Goal: Task Accomplishment & Management: Manage account settings

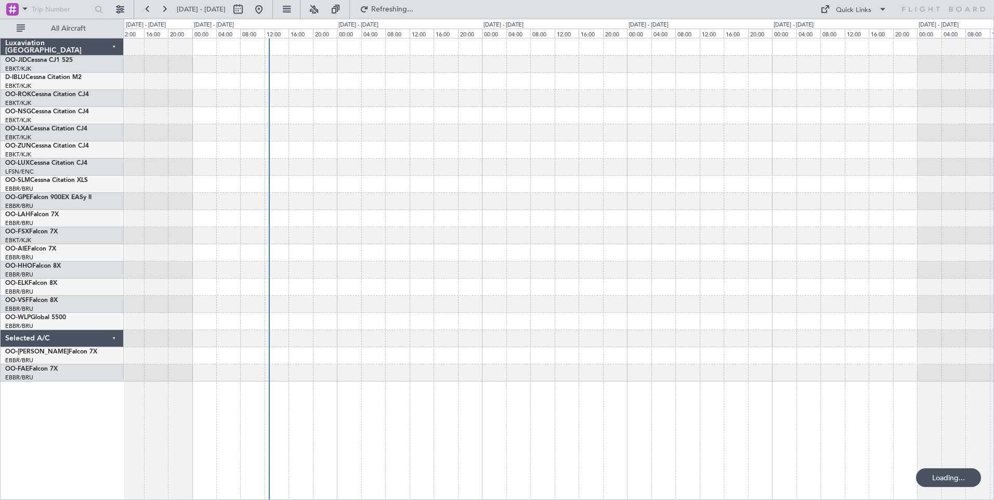
click at [322, 256] on div at bounding box center [559, 252] width 870 height 17
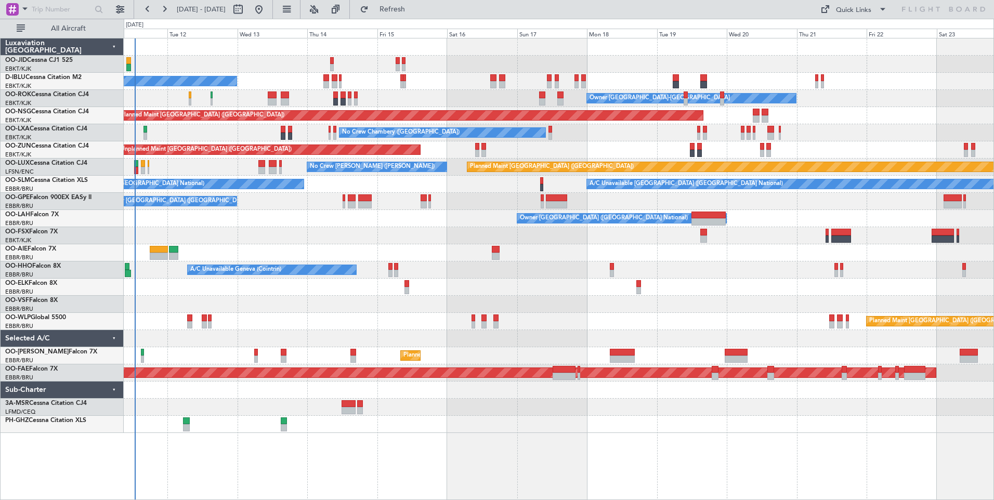
click at [825, 226] on div "Owner [GEOGRAPHIC_DATA] ([GEOGRAPHIC_DATA] National)" at bounding box center [559, 218] width 870 height 17
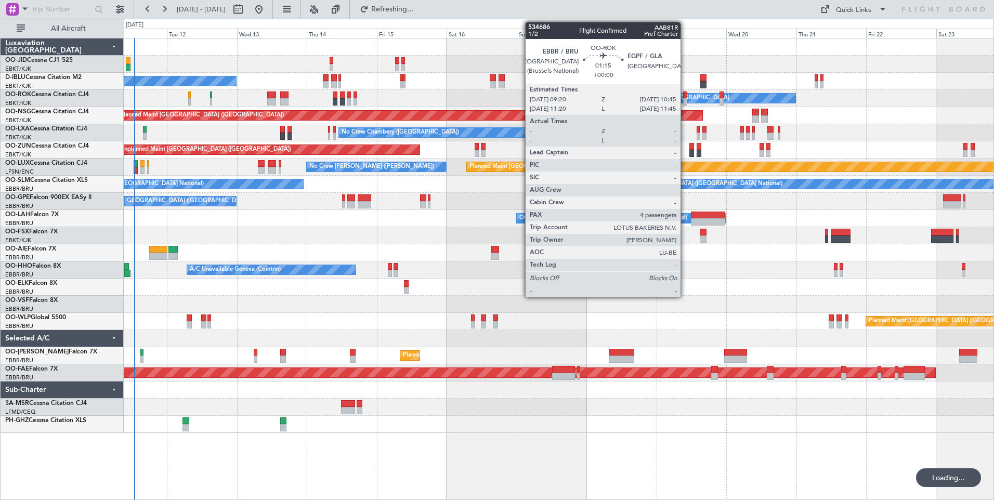
click at [685, 99] on div at bounding box center [685, 101] width 4 height 7
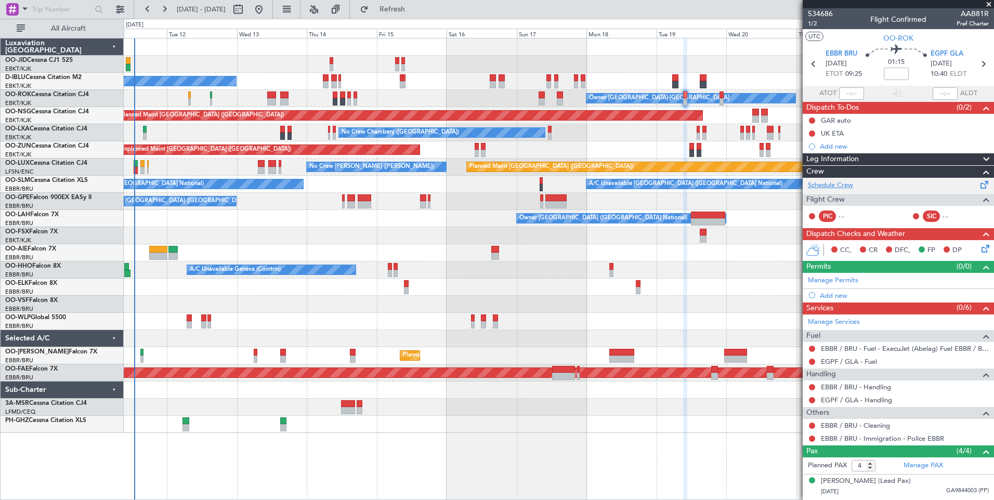
click at [847, 183] on link "Schedule Crew" at bounding box center [830, 185] width 45 height 10
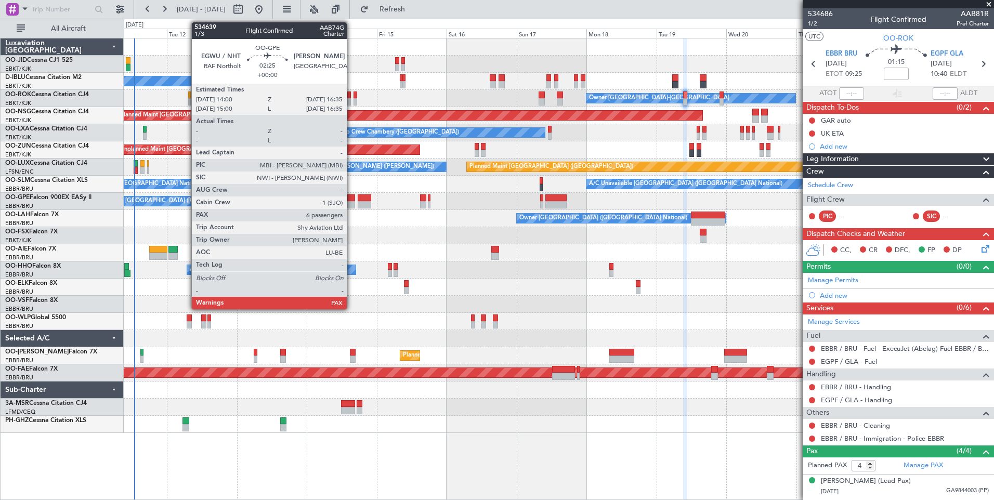
click at [346, 201] on div "No Crew [GEOGRAPHIC_DATA] ([GEOGRAPHIC_DATA] National)" at bounding box center [559, 201] width 870 height 17
click at [349, 201] on div at bounding box center [351, 204] width 8 height 7
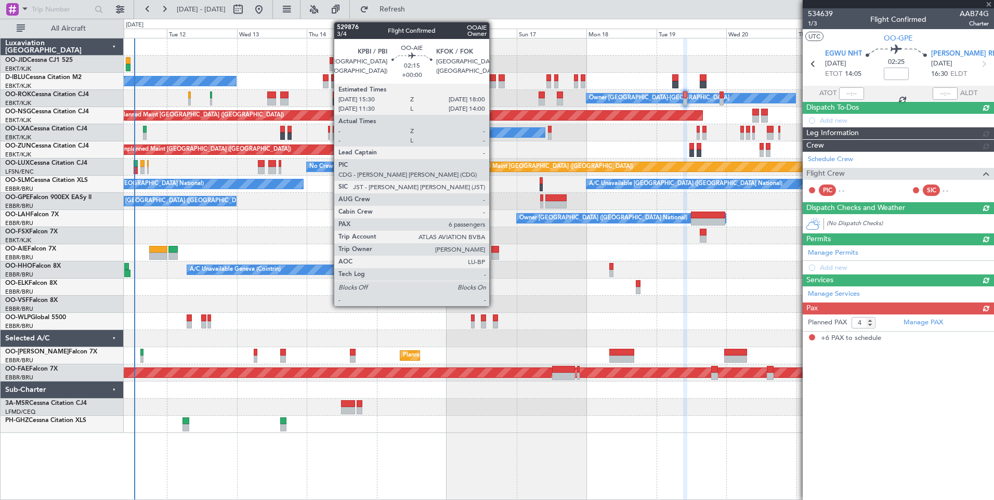
type input "6"
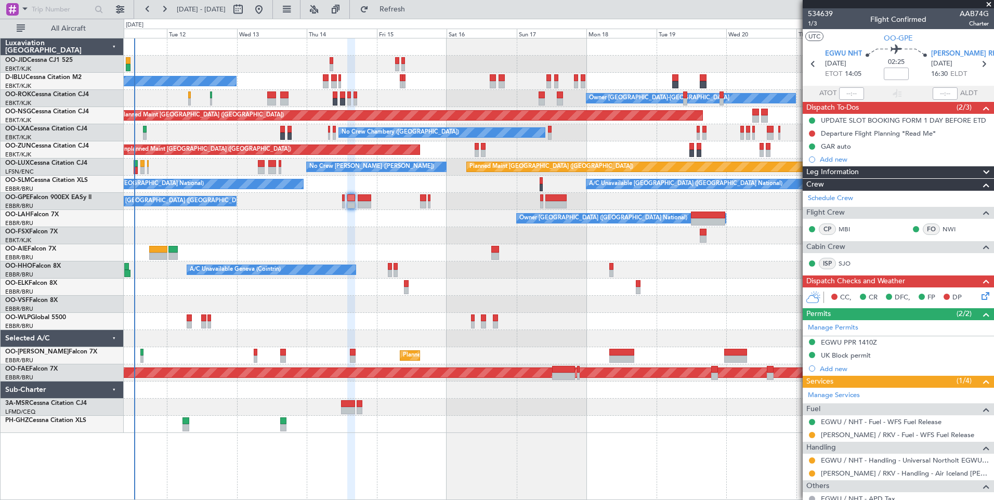
scroll to position [48, 0]
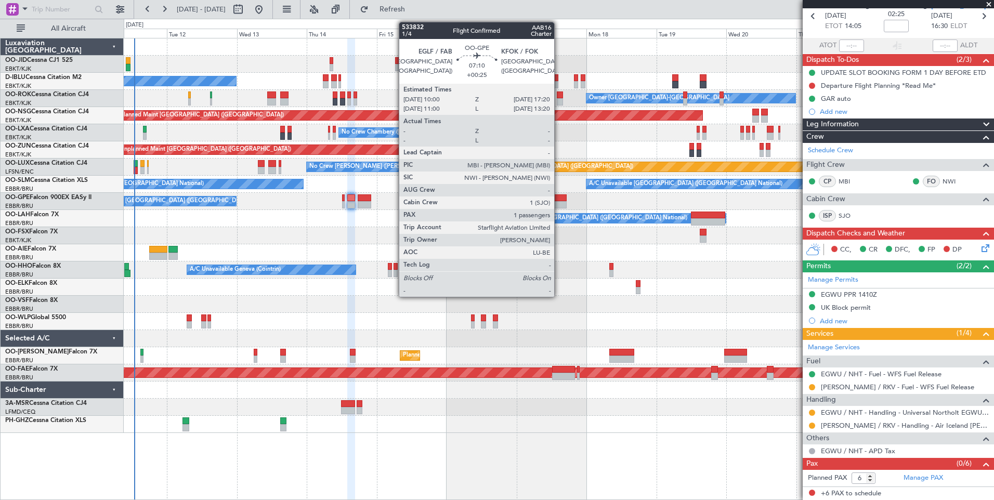
click at [559, 201] on div at bounding box center [557, 197] width 22 height 7
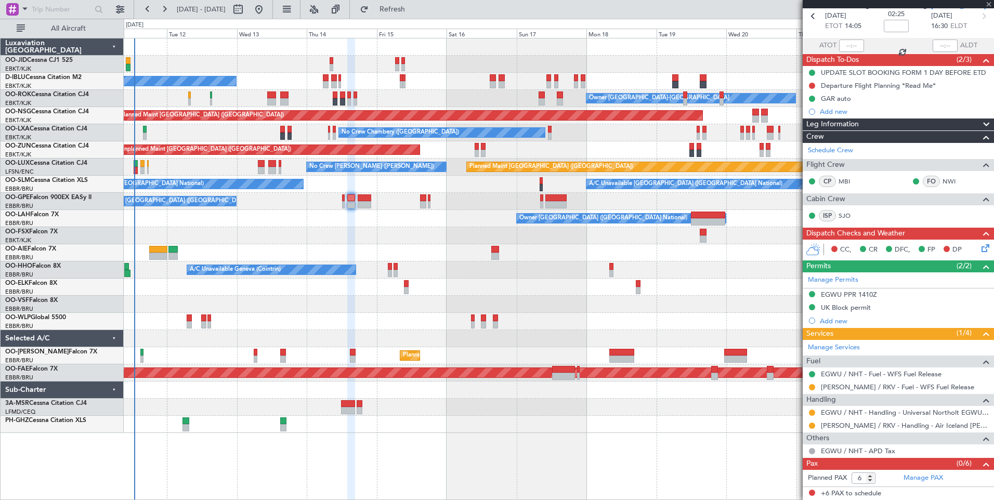
type input "+00:25"
type input "1"
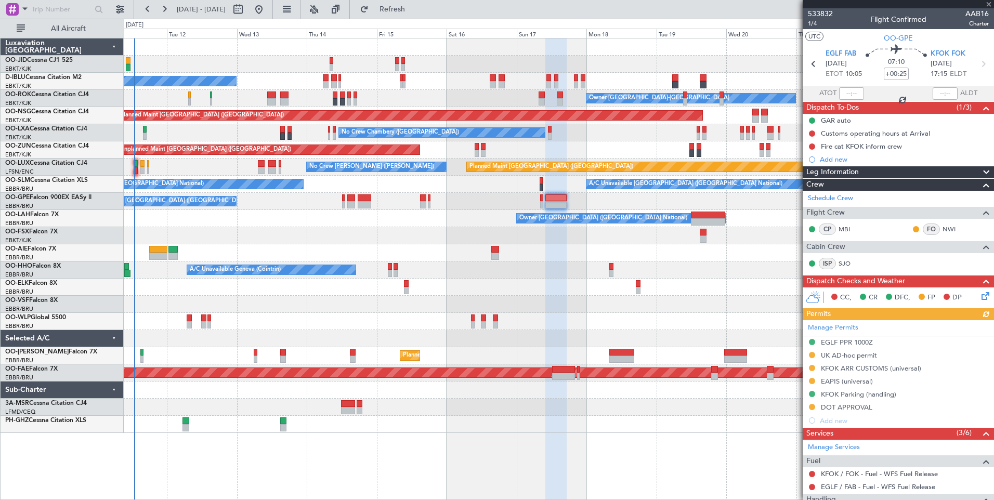
scroll to position [149, 0]
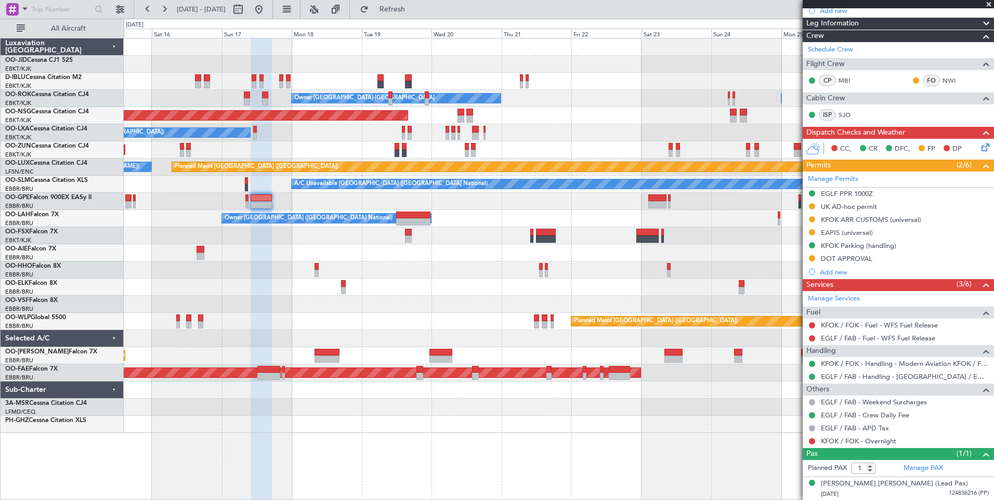
click at [255, 229] on div "No Crew [GEOGRAPHIC_DATA] ([GEOGRAPHIC_DATA] National) Owner [GEOGRAPHIC_DATA]-…" at bounding box center [559, 235] width 870 height 395
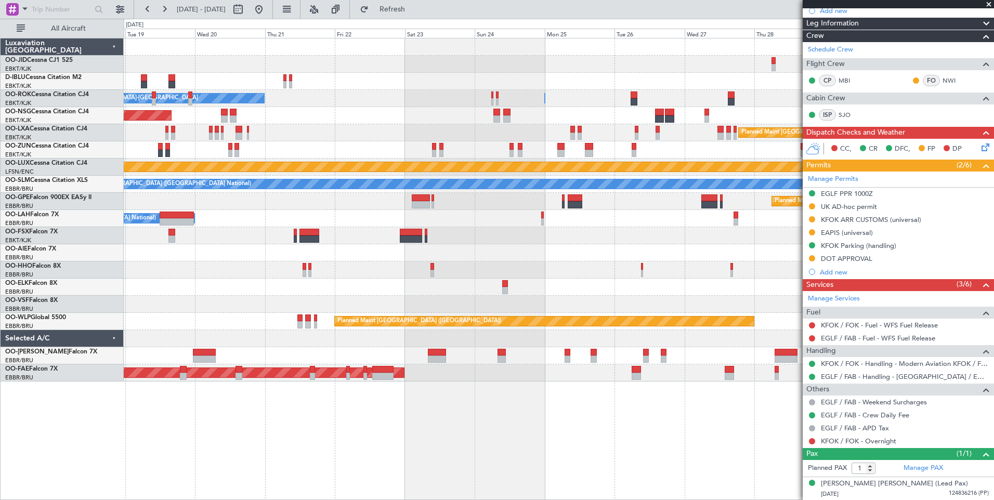
click at [452, 245] on div "Planned Maint [GEOGRAPHIC_DATA] ([GEOGRAPHIC_DATA])" at bounding box center [559, 252] width 870 height 17
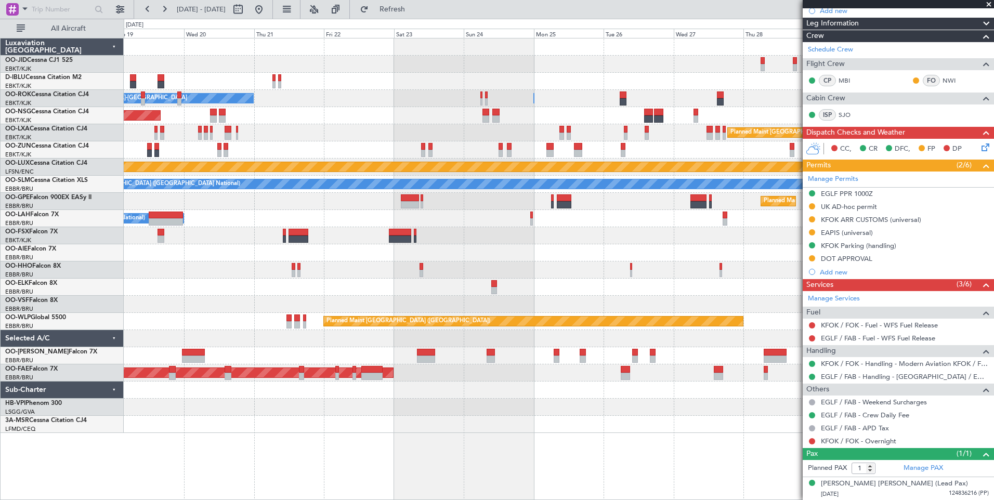
click at [591, 268] on div "Owner [GEOGRAPHIC_DATA]-[GEOGRAPHIC_DATA] Owner [GEOGRAPHIC_DATA]-[GEOGRAPHIC_D…" at bounding box center [559, 235] width 870 height 395
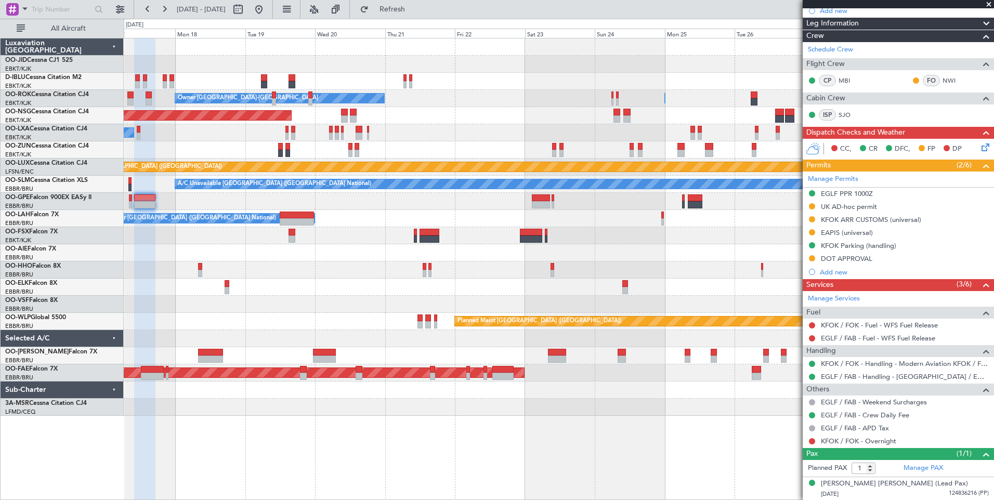
click at [376, 139] on div "Owner [GEOGRAPHIC_DATA]-[GEOGRAPHIC_DATA] Owner [GEOGRAPHIC_DATA]-[GEOGRAPHIC_D…" at bounding box center [559, 227] width 870 height 378
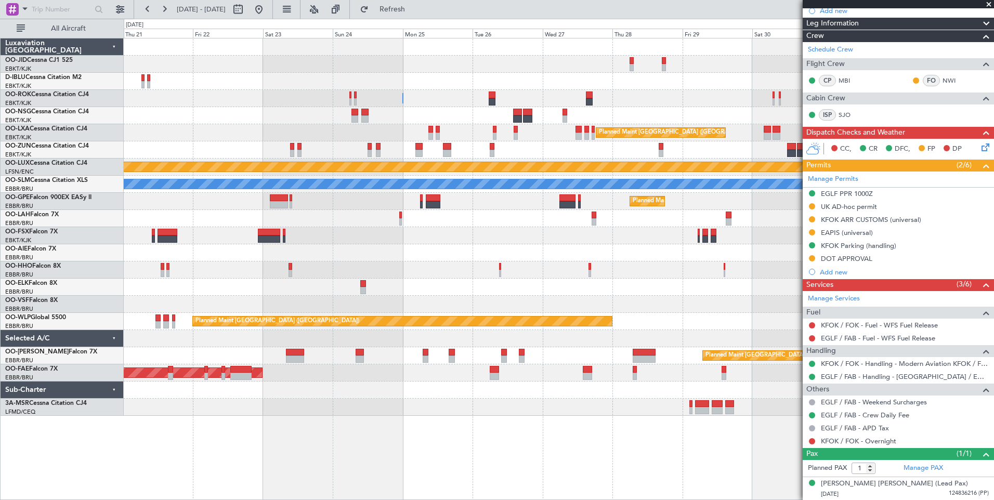
click at [419, 190] on div "Owner [GEOGRAPHIC_DATA]-[GEOGRAPHIC_DATA] Owner [GEOGRAPHIC_DATA]-[GEOGRAPHIC_D…" at bounding box center [559, 227] width 870 height 378
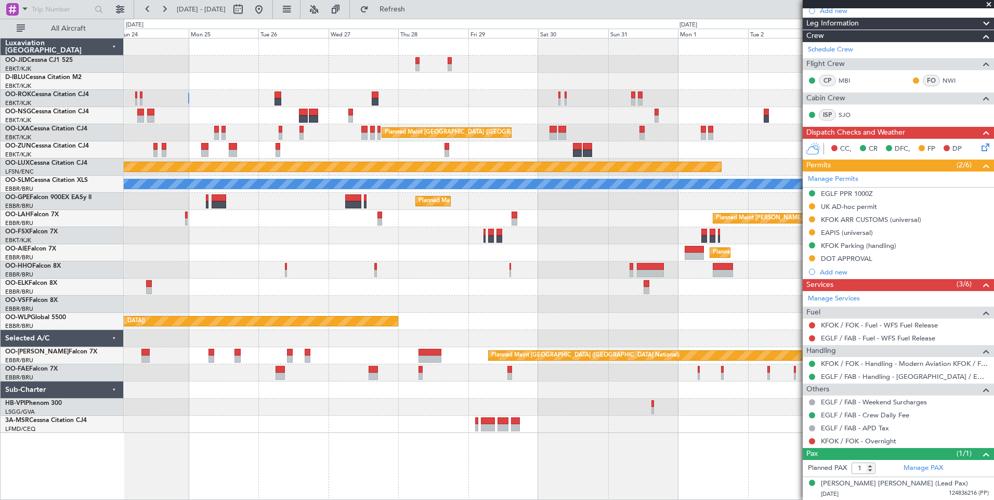
click at [363, 142] on div "Owner [GEOGRAPHIC_DATA]-[GEOGRAPHIC_DATA] Owner [GEOGRAPHIC_DATA]-[GEOGRAPHIC_D…" at bounding box center [559, 235] width 870 height 395
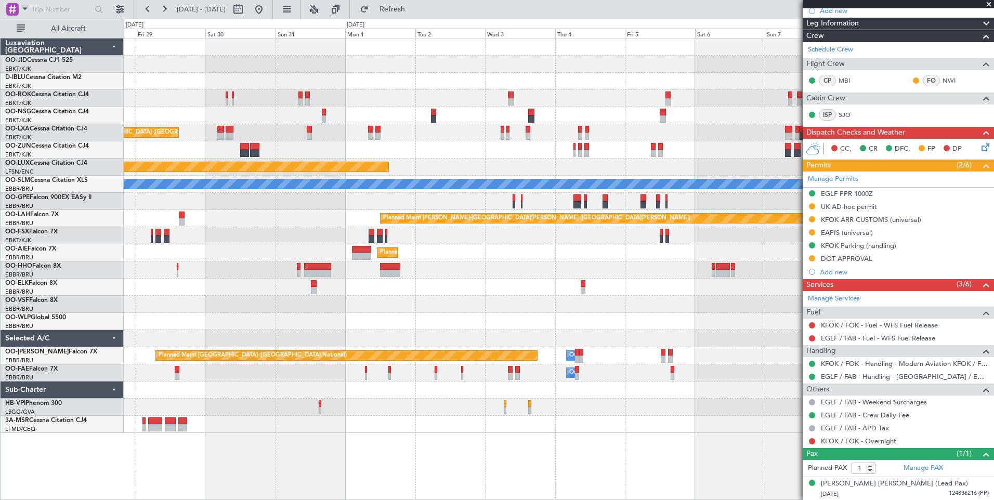
click at [413, 154] on div at bounding box center [559, 149] width 870 height 17
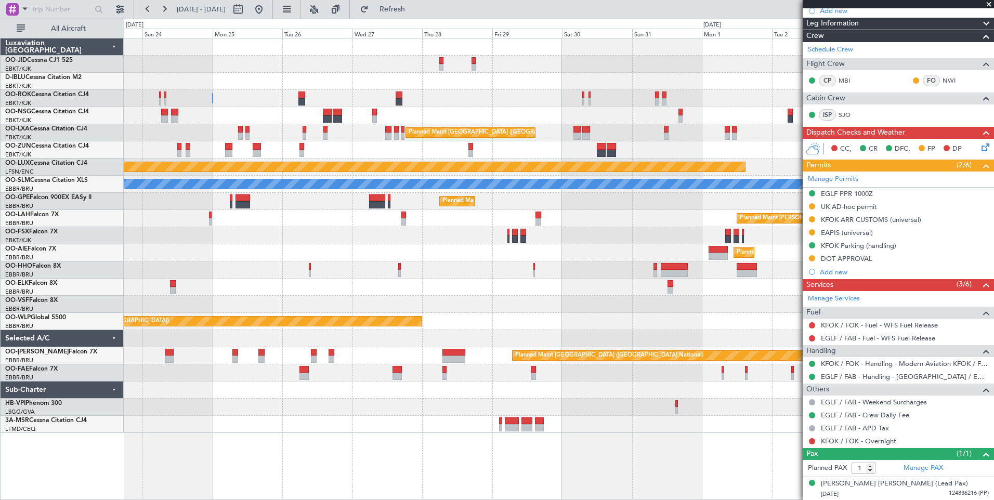
click at [625, 161] on div "Owner [GEOGRAPHIC_DATA]-[GEOGRAPHIC_DATA] Owner [GEOGRAPHIC_DATA]-[GEOGRAPHIC_D…" at bounding box center [559, 235] width 870 height 395
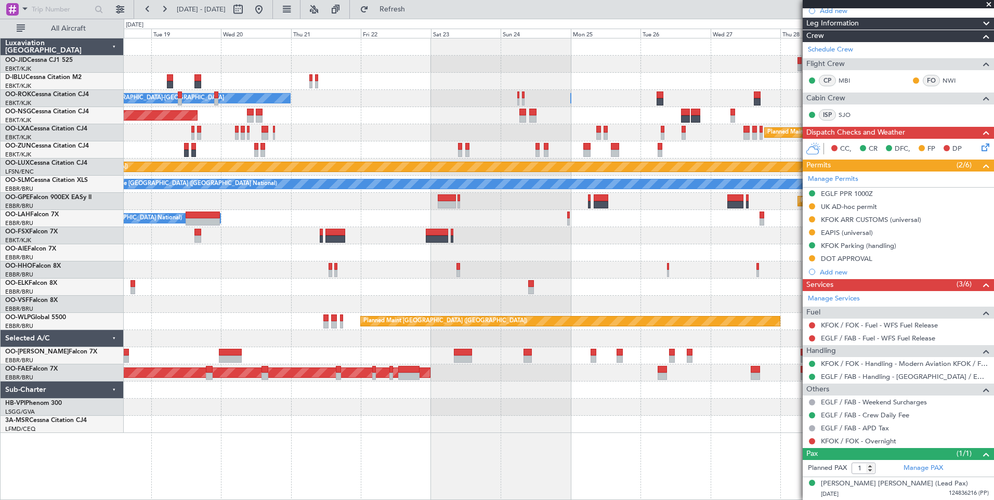
click at [624, 241] on div "Owner [GEOGRAPHIC_DATA]-[GEOGRAPHIC_DATA] Owner [GEOGRAPHIC_DATA]-[GEOGRAPHIC_D…" at bounding box center [559, 235] width 870 height 395
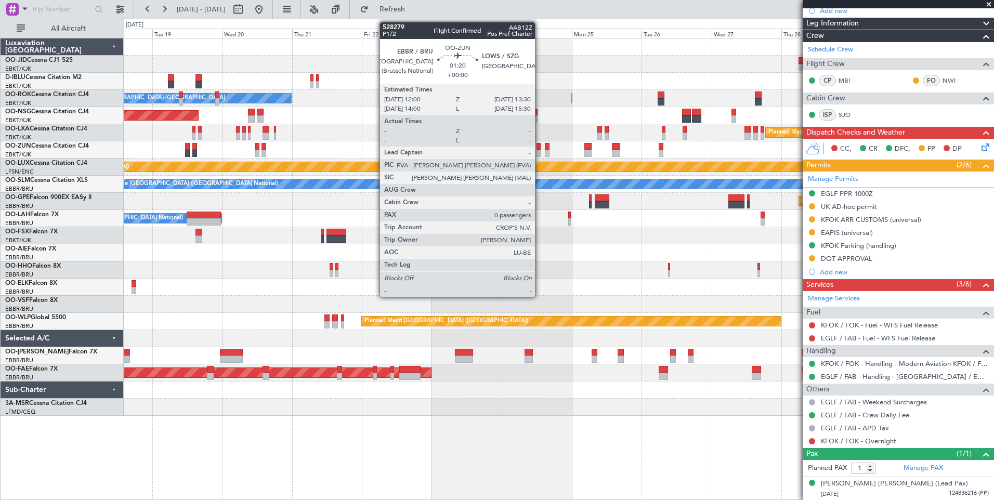
click at [540, 147] on div at bounding box center [539, 146] width 5 height 7
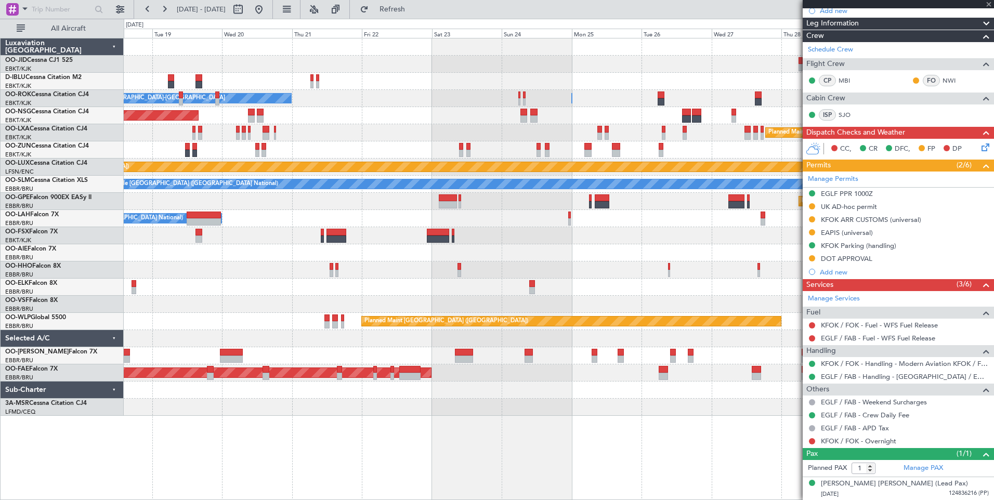
type input "0"
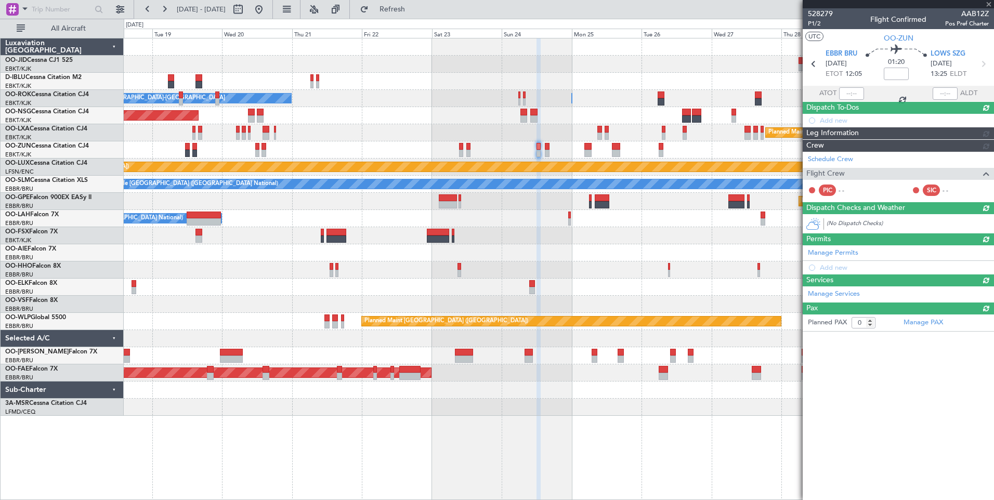
scroll to position [0, 0]
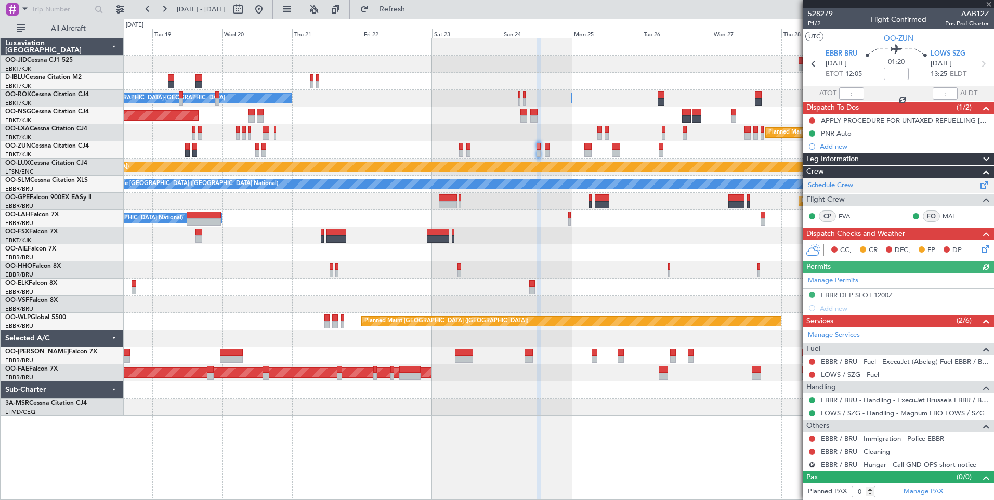
click at [838, 186] on link "Schedule Crew" at bounding box center [830, 185] width 45 height 10
click at [121, 8] on button at bounding box center [120, 9] width 17 height 17
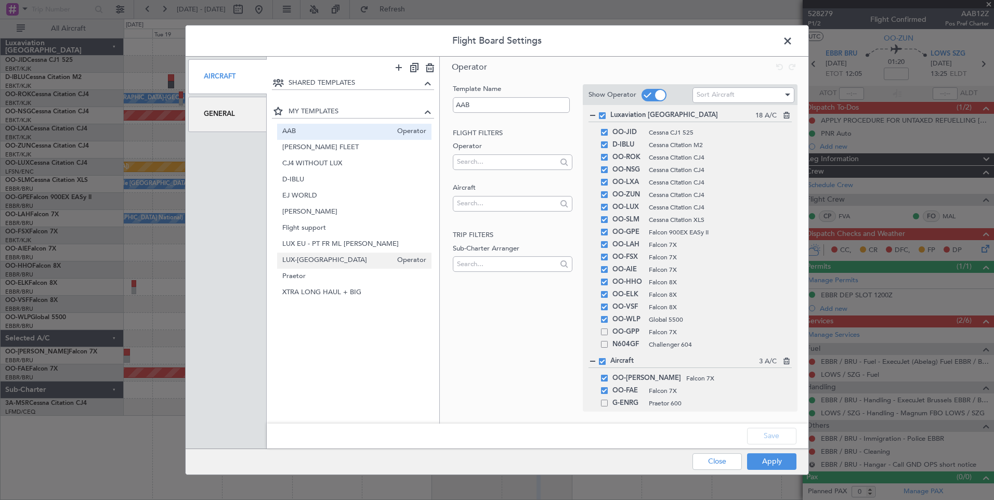
click at [316, 263] on span "LUX-[GEOGRAPHIC_DATA]" at bounding box center [337, 260] width 110 height 11
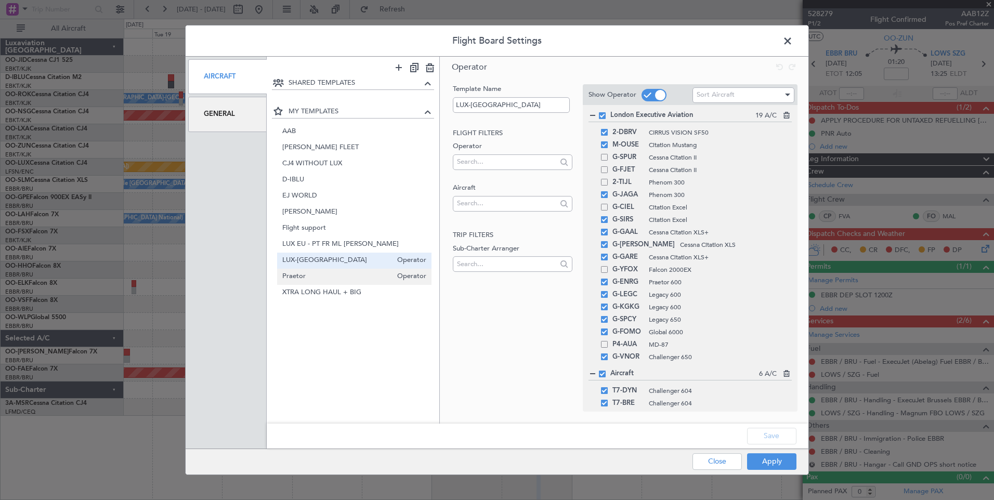
click at [326, 273] on span "Praetor" at bounding box center [337, 276] width 110 height 11
type input "Praetor"
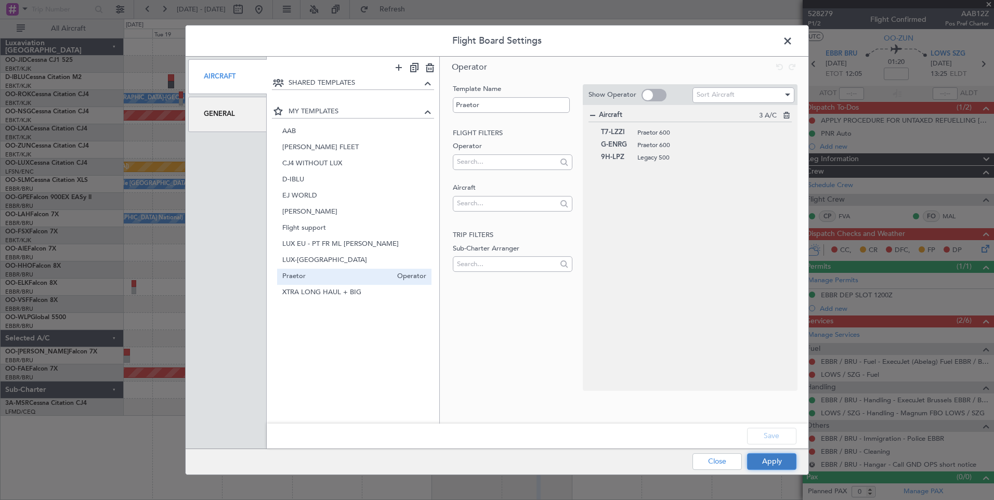
click at [787, 458] on button "Apply" at bounding box center [771, 461] width 49 height 17
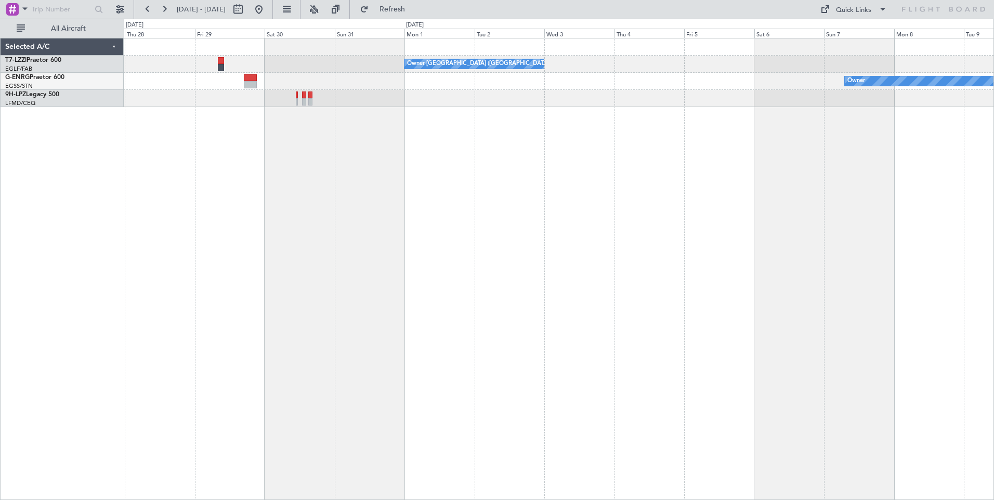
click at [131, 242] on div "Owner [GEOGRAPHIC_DATA] ([GEOGRAPHIC_DATA]) Owner" at bounding box center [559, 269] width 871 height 462
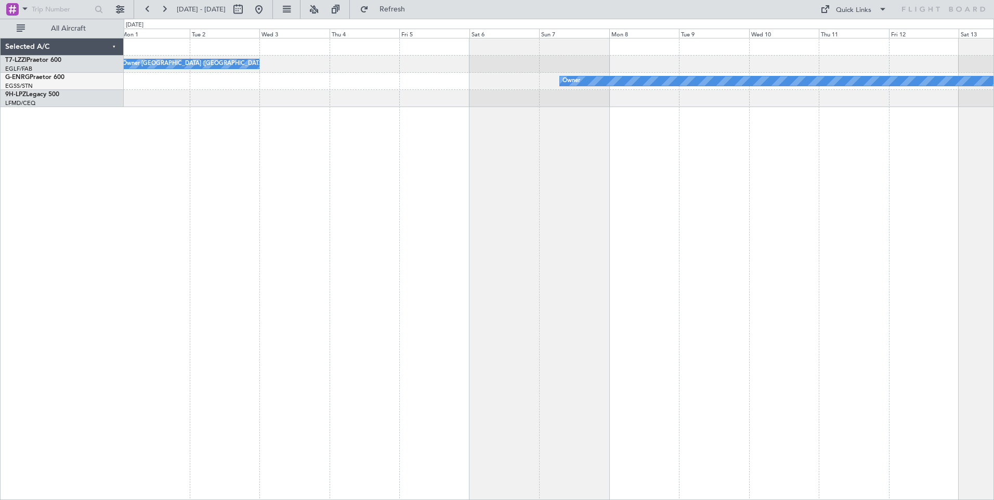
click at [375, 231] on div "Owner [GEOGRAPHIC_DATA] ([GEOGRAPHIC_DATA]) Owner" at bounding box center [559, 269] width 871 height 462
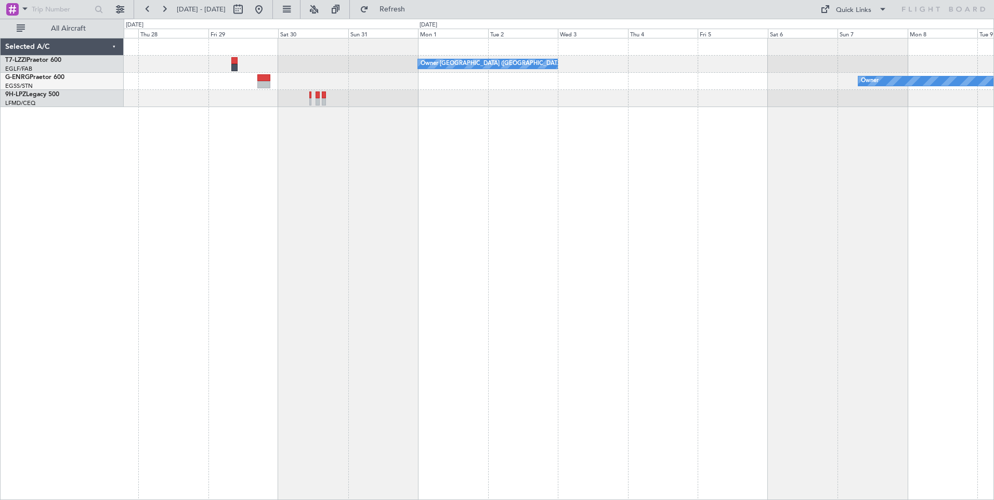
click at [770, 85] on div "Owner" at bounding box center [559, 81] width 870 height 17
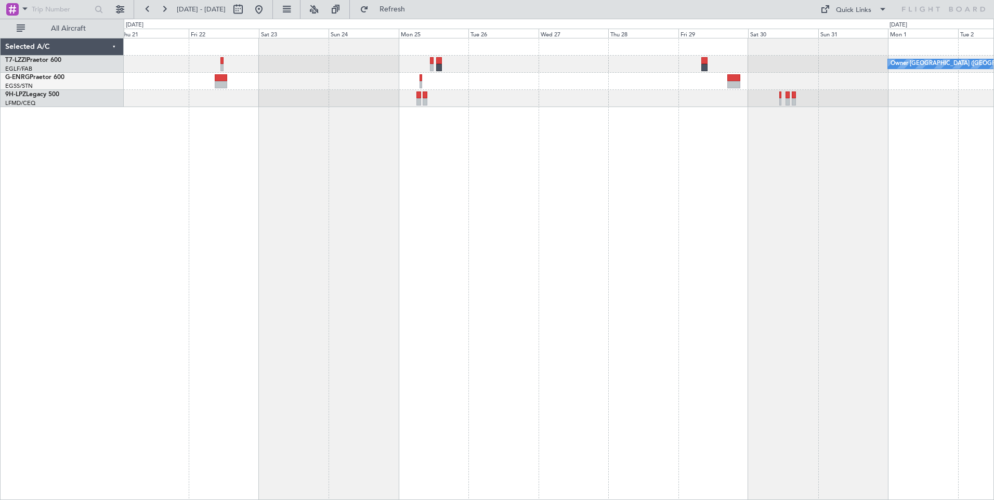
click at [652, 159] on div "Owner [GEOGRAPHIC_DATA] ([GEOGRAPHIC_DATA])" at bounding box center [559, 269] width 871 height 462
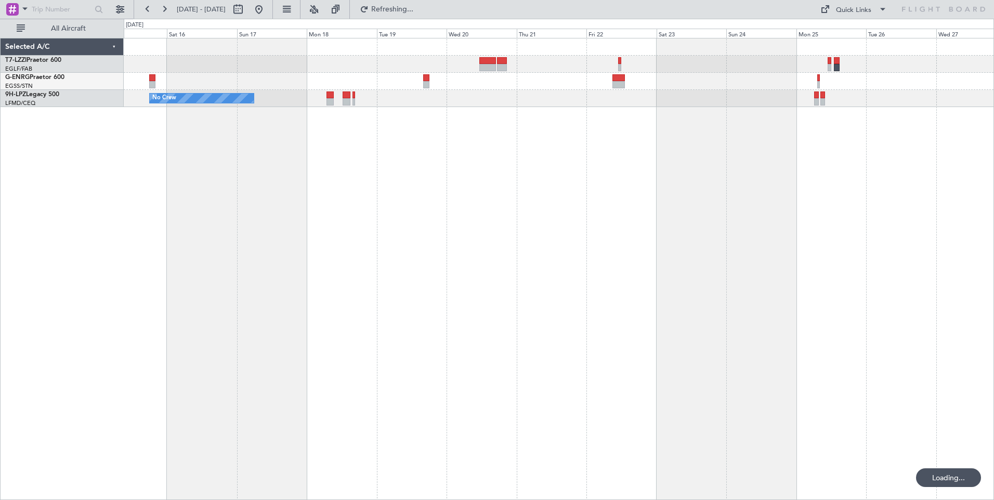
click at [633, 142] on div "Planned Maint [GEOGRAPHIC_DATA] ([GEOGRAPHIC_DATA]) No Crew" at bounding box center [559, 269] width 871 height 462
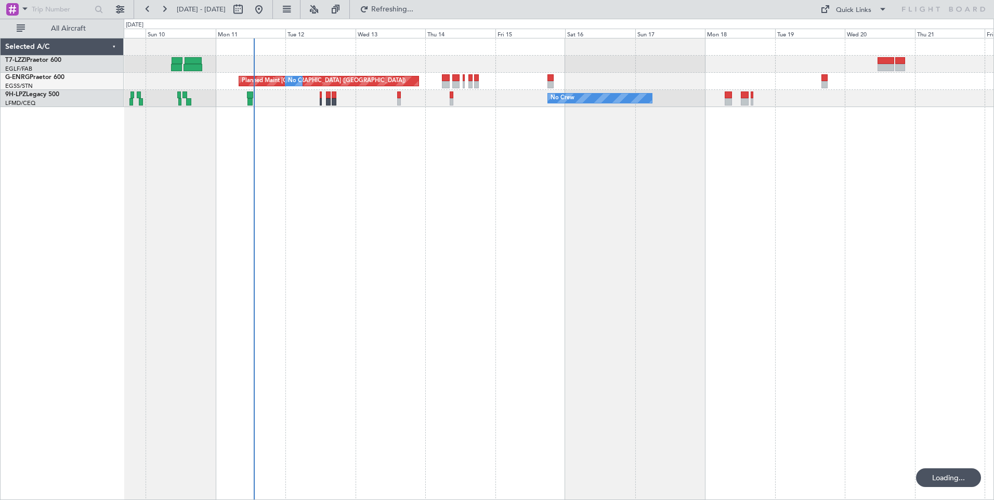
click at [646, 158] on div "Planned Maint [GEOGRAPHIC_DATA] ([GEOGRAPHIC_DATA]) No Crew No Crew No Crew" at bounding box center [559, 269] width 871 height 462
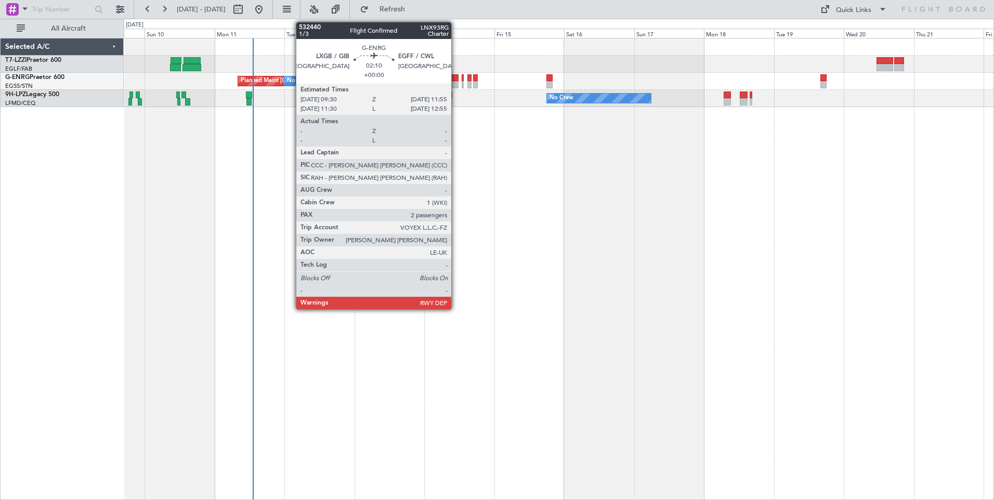
click at [456, 84] on div at bounding box center [454, 84] width 7 height 7
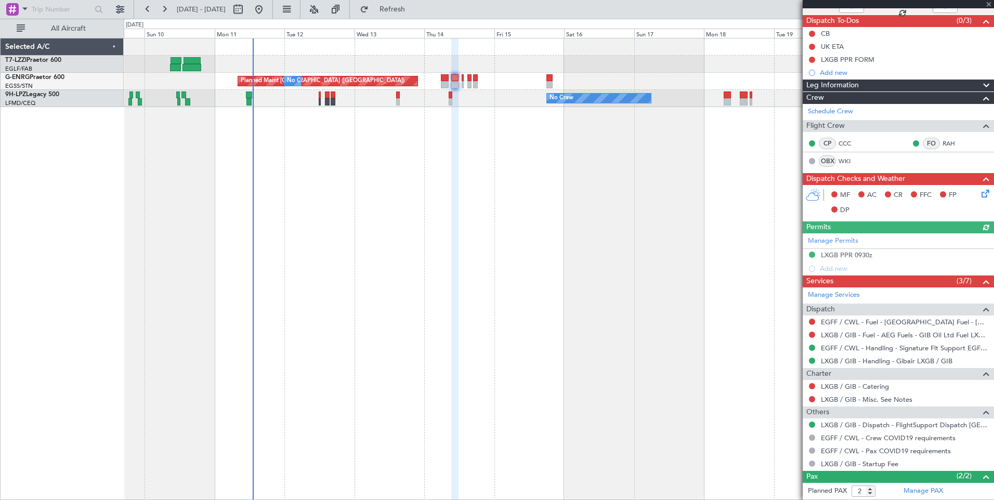
scroll to position [133, 0]
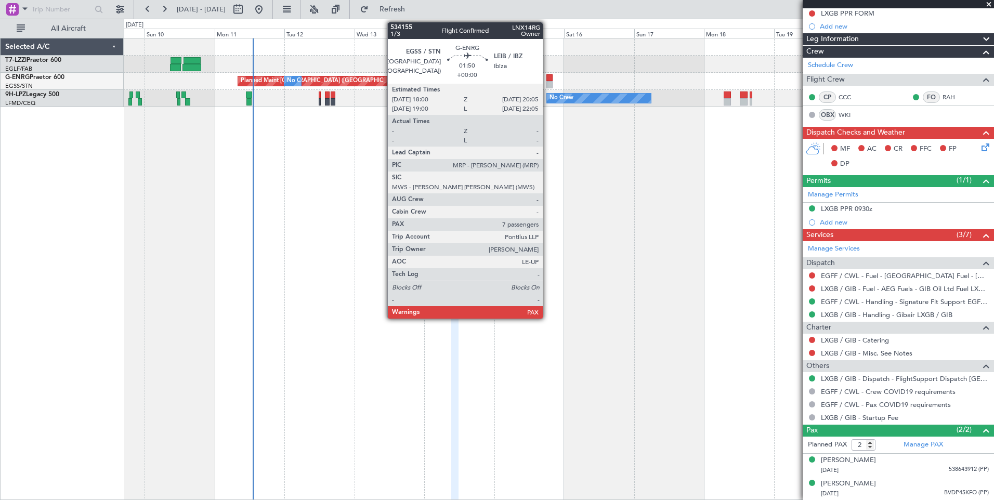
click at [548, 85] on div at bounding box center [550, 84] width 6 height 7
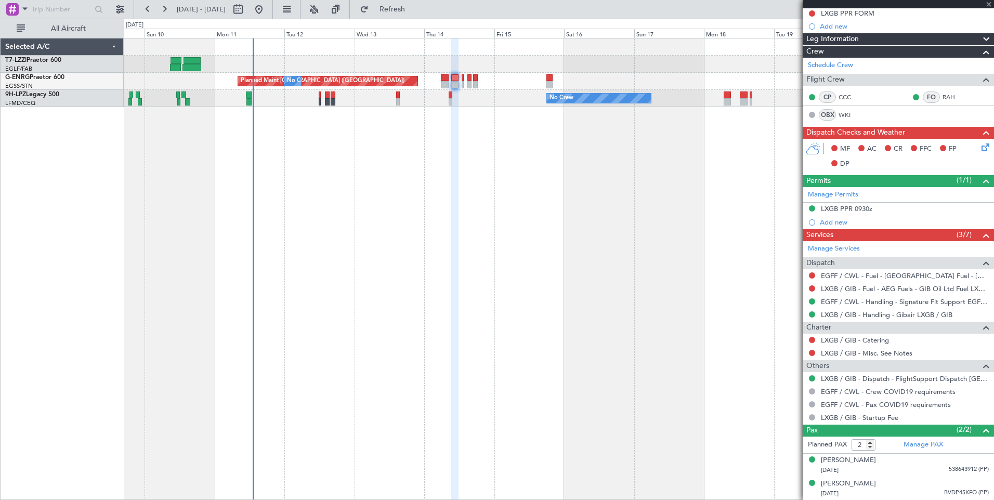
type input "7"
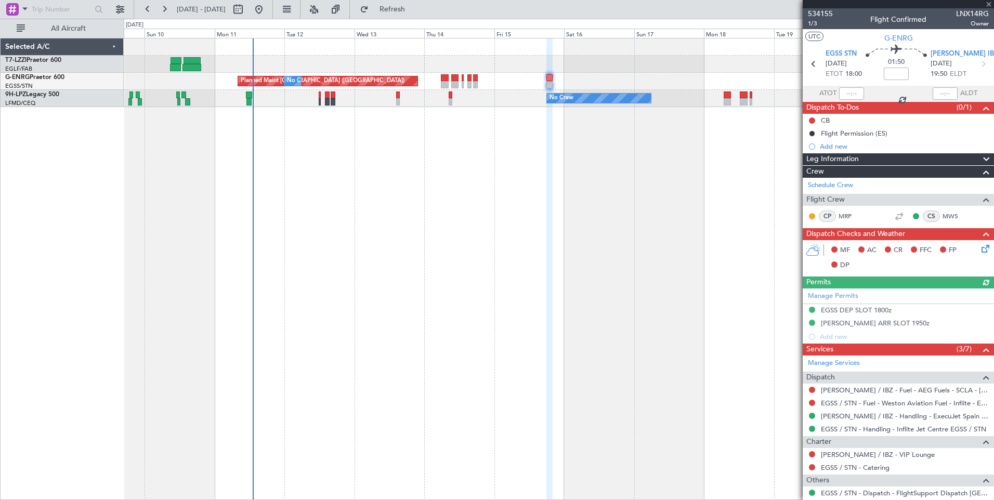
scroll to position [68, 0]
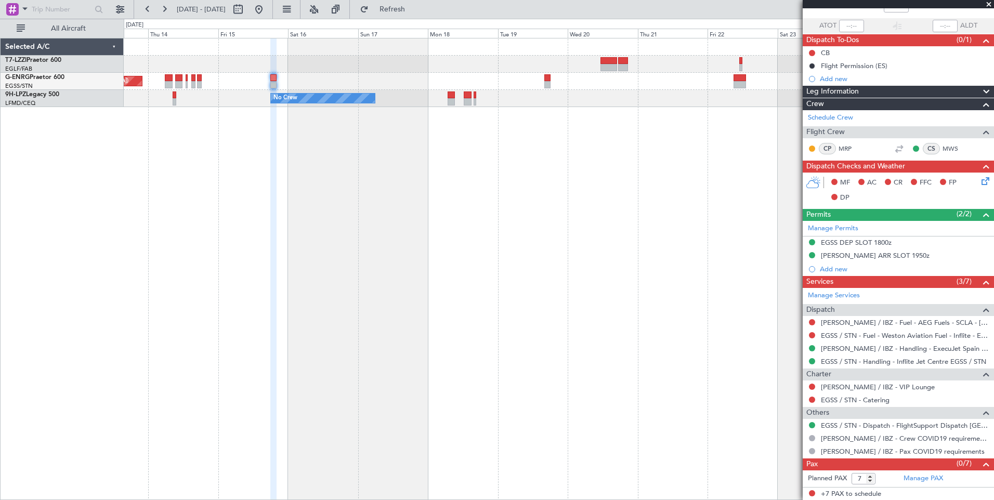
click at [137, 201] on div "Planned Maint [GEOGRAPHIC_DATA] ([GEOGRAPHIC_DATA]) No Crew No Crew" at bounding box center [559, 269] width 871 height 462
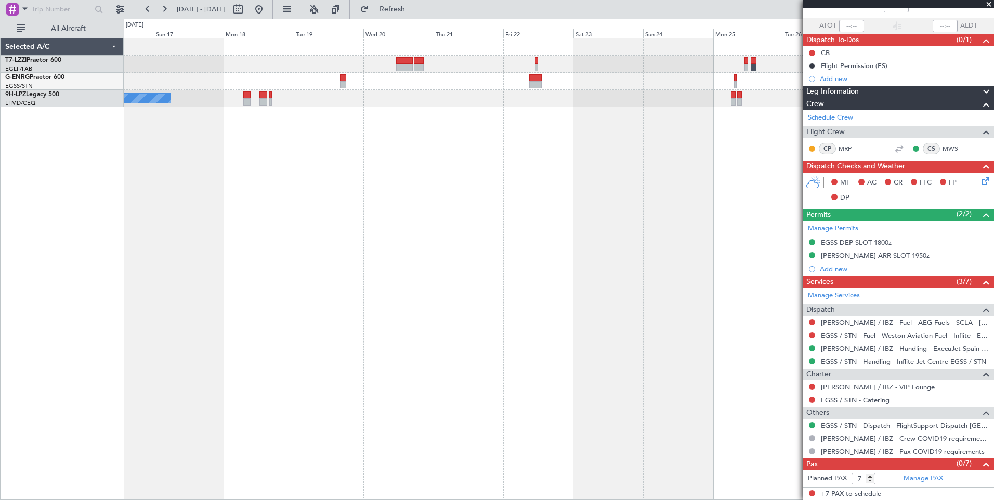
click at [454, 144] on div "Owner [GEOGRAPHIC_DATA] ([GEOGRAPHIC_DATA]) Planned Maint [GEOGRAPHIC_DATA] ([G…" at bounding box center [559, 269] width 871 height 462
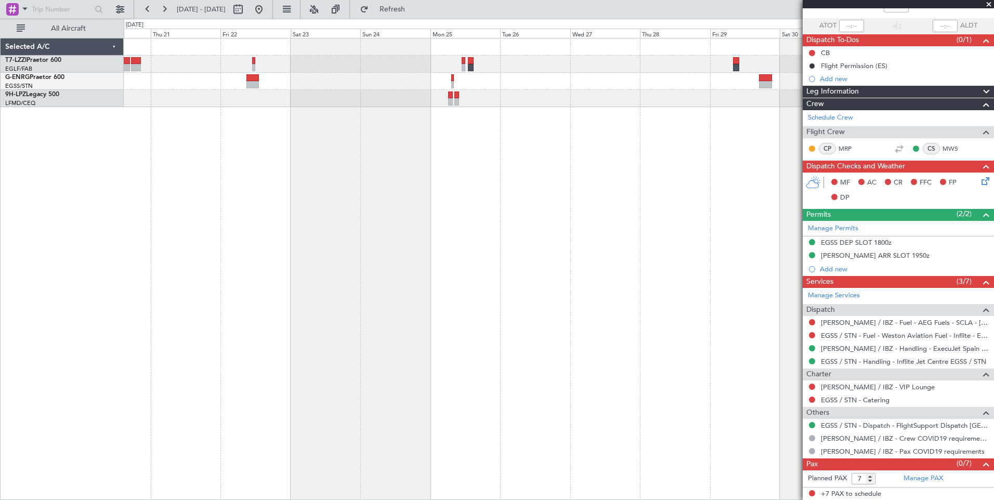
click at [449, 156] on div "Owner [GEOGRAPHIC_DATA] ([GEOGRAPHIC_DATA])" at bounding box center [559, 269] width 871 height 462
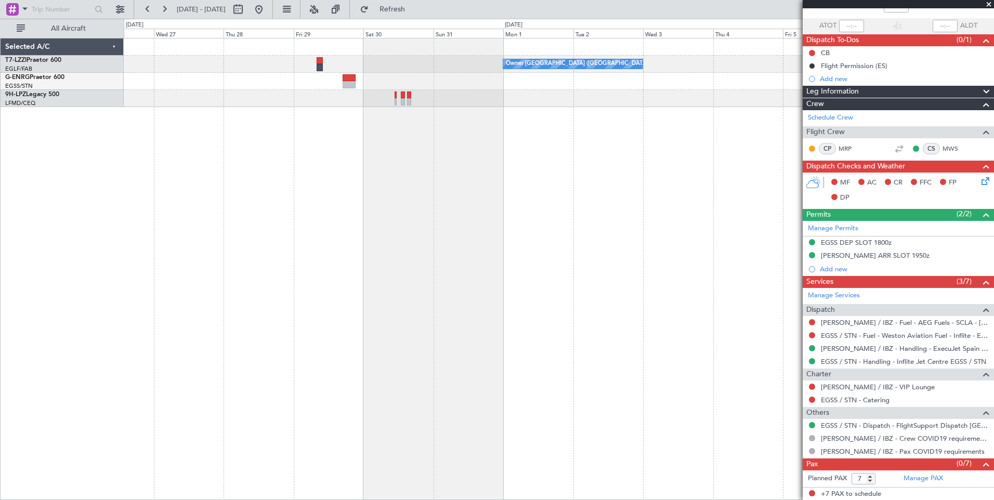
click at [105, 132] on div "Owner [GEOGRAPHIC_DATA] ([GEOGRAPHIC_DATA]) Owner London ([GEOGRAPHIC_DATA]) Ow…" at bounding box center [497, 260] width 994 height 482
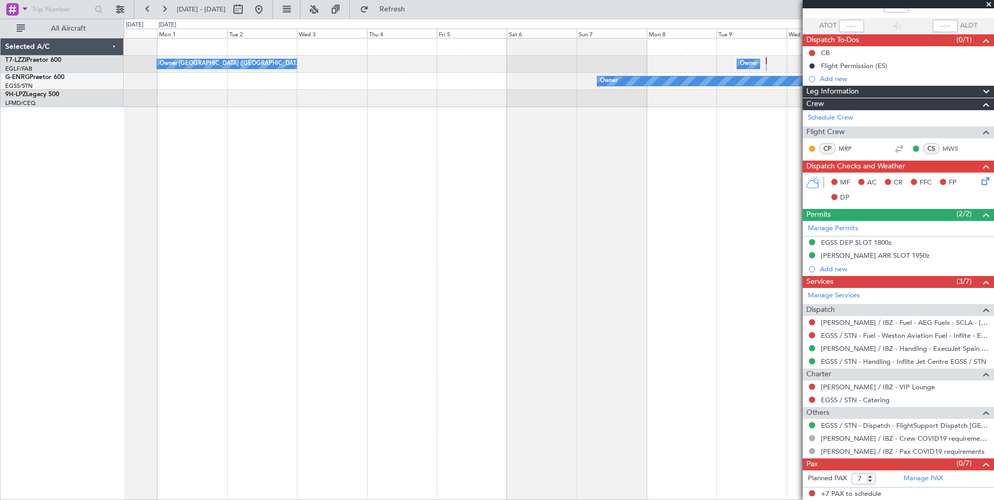
click at [192, 120] on div "Owner [GEOGRAPHIC_DATA] ([GEOGRAPHIC_DATA]) Owner London ([GEOGRAPHIC_DATA]) Ow…" at bounding box center [559, 269] width 871 height 462
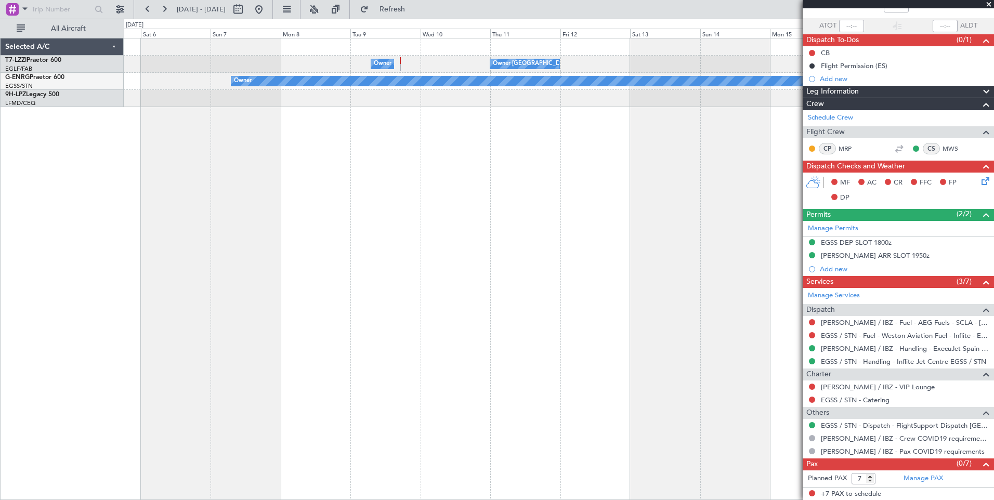
click at [399, 90] on div "Owner London ([GEOGRAPHIC_DATA]) Owner [GEOGRAPHIC_DATA] ([GEOGRAPHIC_DATA]) Ow…" at bounding box center [559, 269] width 871 height 462
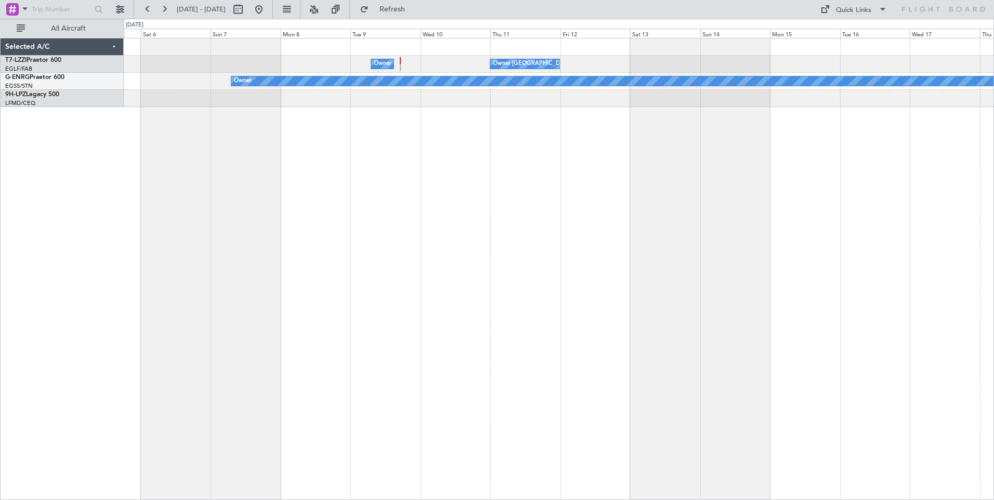
scroll to position [0, 0]
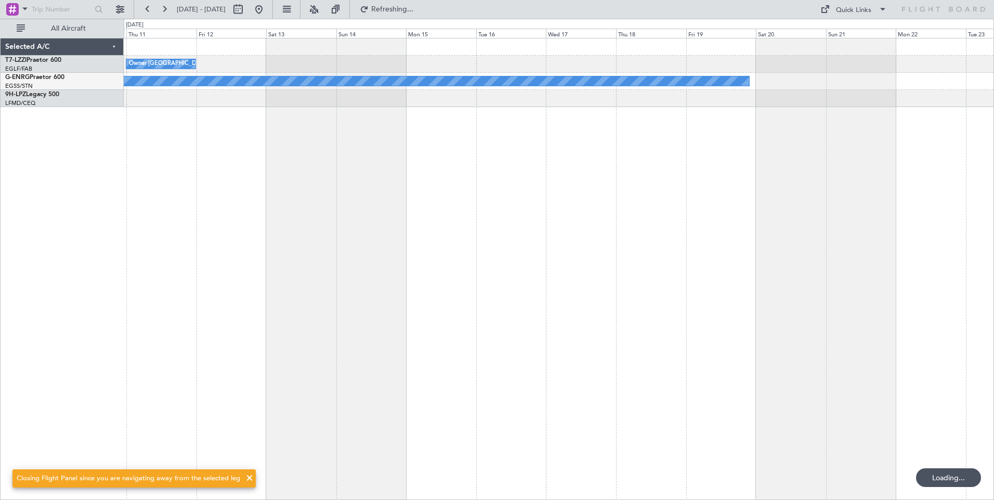
click at [288, 121] on div "Owner [GEOGRAPHIC_DATA] ([GEOGRAPHIC_DATA]) Owner London ([GEOGRAPHIC_DATA]) Ow…" at bounding box center [559, 269] width 871 height 462
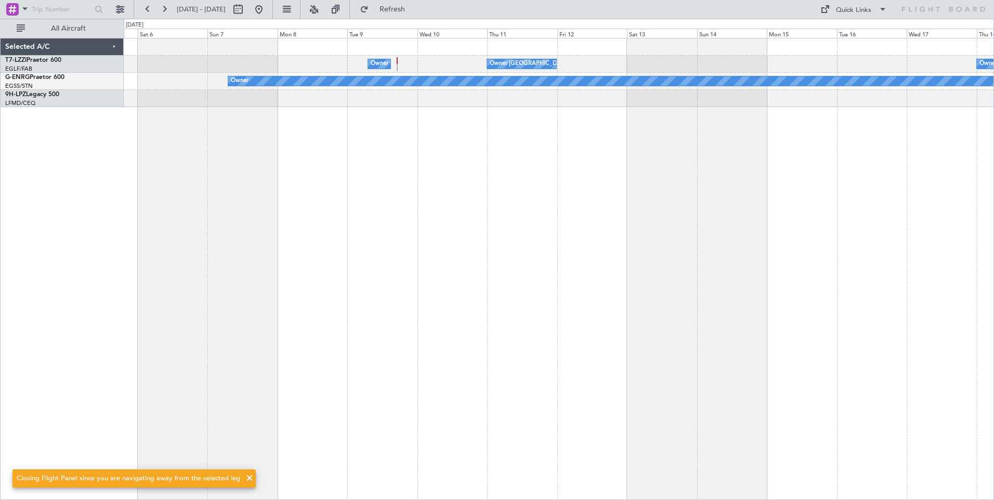
click at [651, 197] on div "Owner [GEOGRAPHIC_DATA] ([GEOGRAPHIC_DATA]) Owner [GEOGRAPHIC_DATA] ([GEOGRAPHI…" at bounding box center [559, 269] width 871 height 462
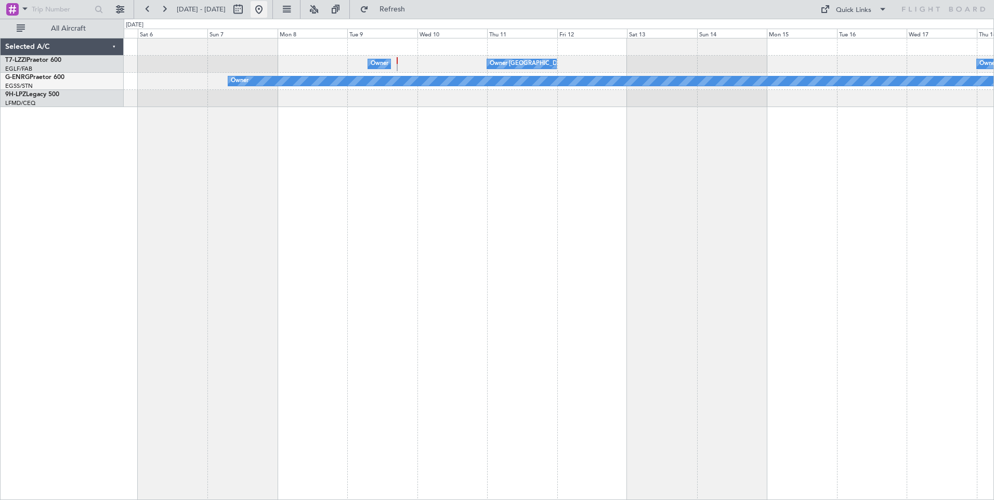
click at [267, 8] on button at bounding box center [259, 9] width 17 height 17
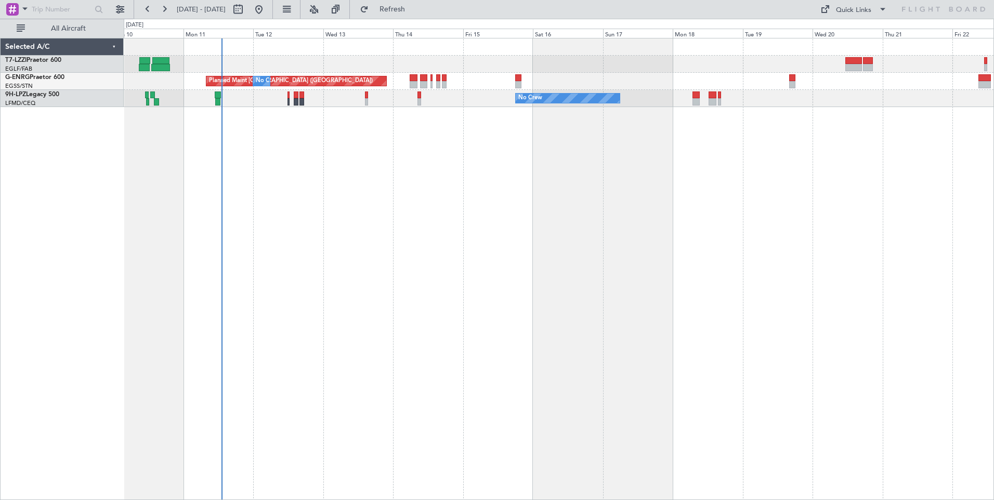
click at [368, 173] on div "Planned Maint [GEOGRAPHIC_DATA] ([GEOGRAPHIC_DATA]) No Crew No Crew No Crew No …" at bounding box center [559, 269] width 871 height 462
click at [124, 12] on button at bounding box center [120, 9] width 17 height 17
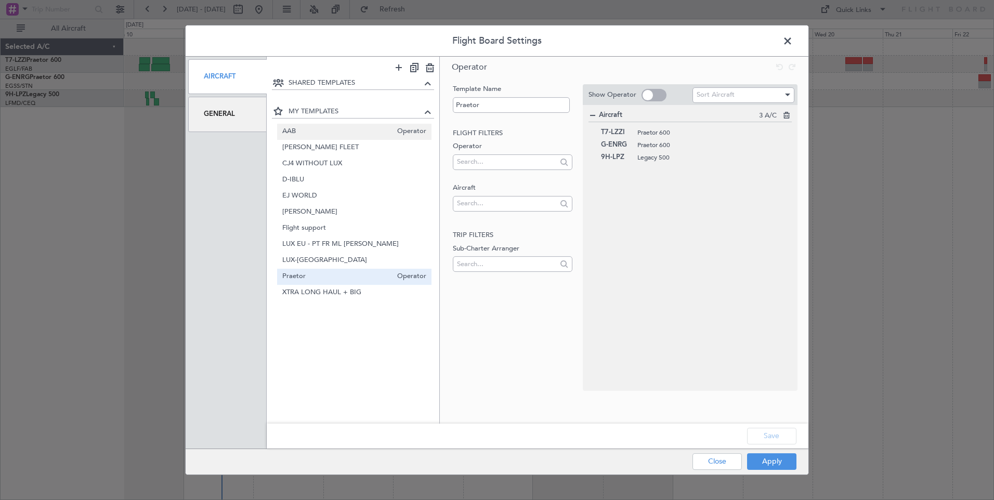
click at [295, 127] on span "AAB" at bounding box center [337, 131] width 110 height 11
type input "AAB"
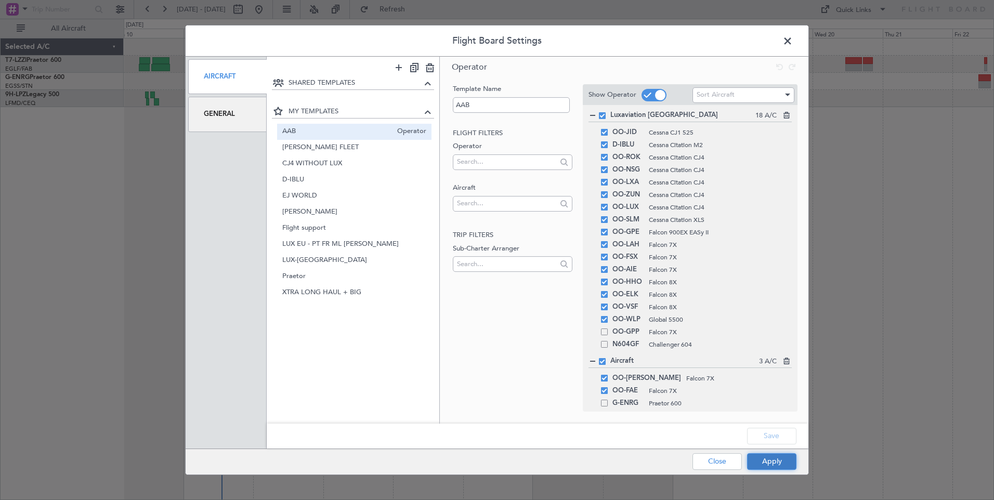
click at [773, 466] on button "Apply" at bounding box center [771, 461] width 49 height 17
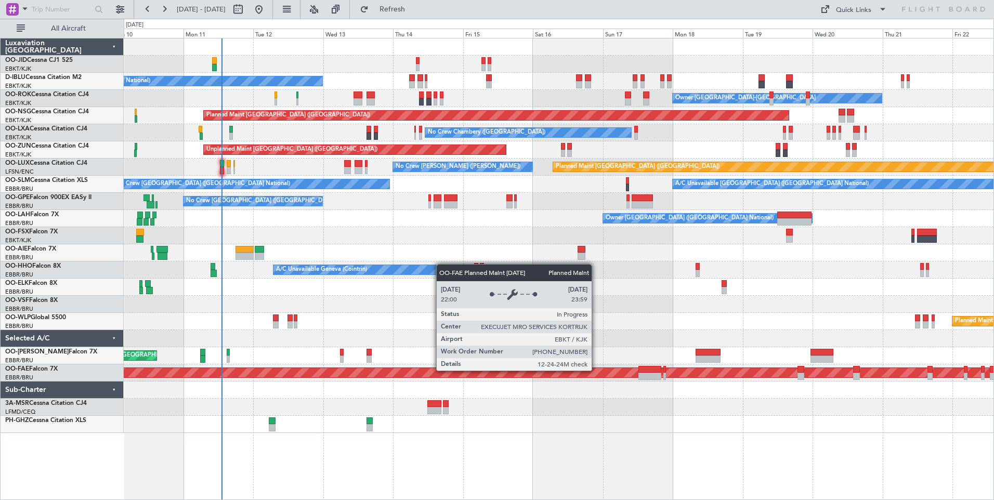
click at [596, 370] on div "Planned Maint Kortrijk-[GEOGRAPHIC_DATA]" at bounding box center [138, 372] width 1768 height 9
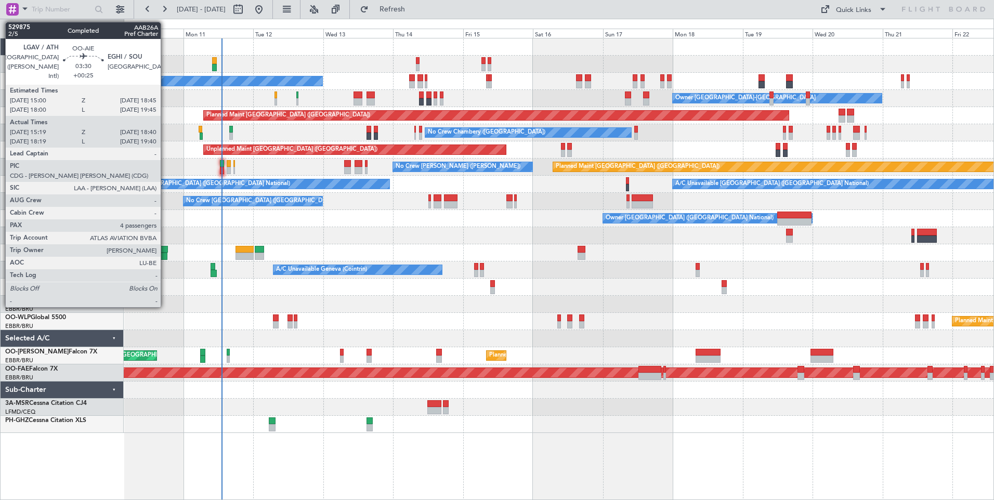
click at [165, 251] on div at bounding box center [162, 249] width 11 height 7
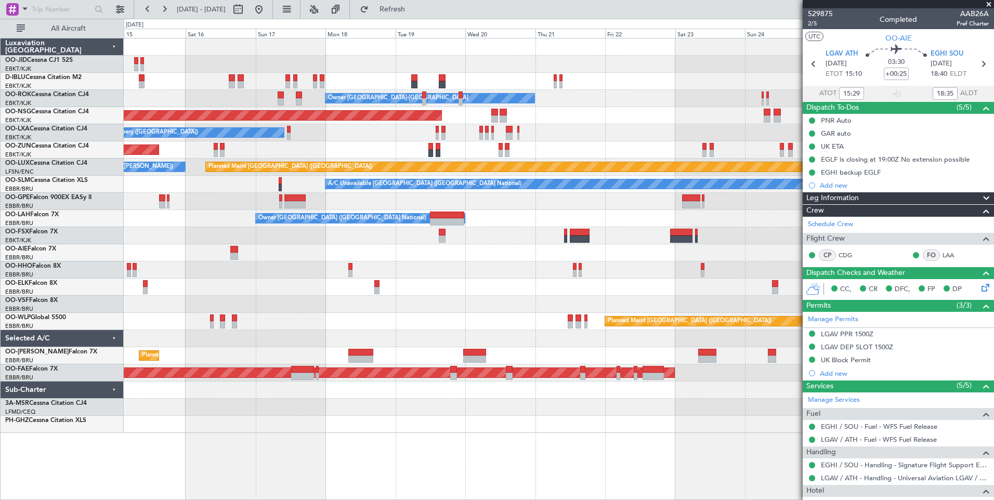
click at [319, 324] on div "No Crew [GEOGRAPHIC_DATA] ([GEOGRAPHIC_DATA] National) Owner [GEOGRAPHIC_DATA]-…" at bounding box center [559, 235] width 870 height 395
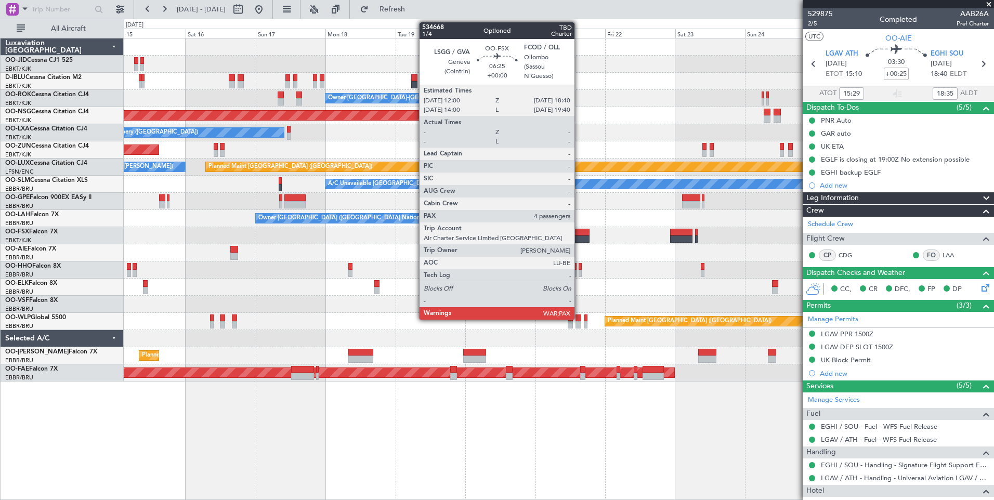
click at [579, 236] on div at bounding box center [580, 239] width 20 height 7
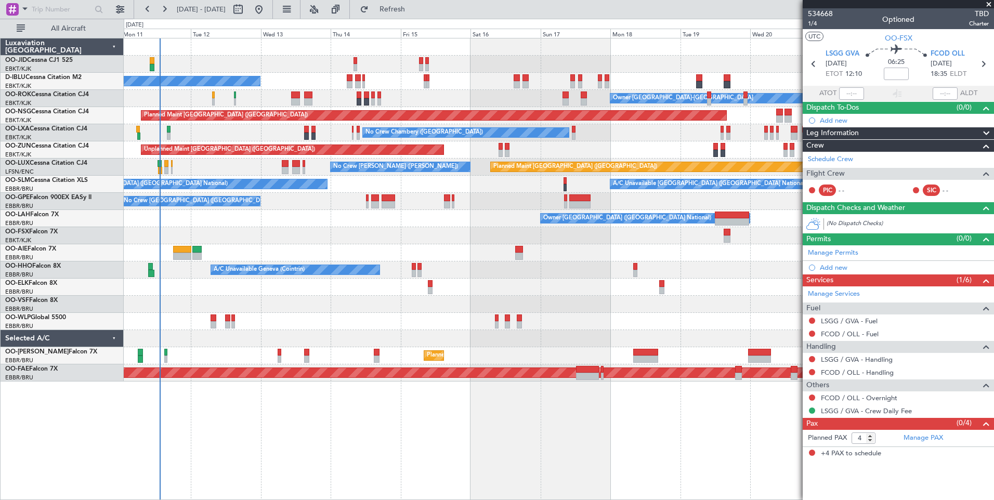
click at [753, 398] on div "No Crew [GEOGRAPHIC_DATA] ([GEOGRAPHIC_DATA] National) Owner [GEOGRAPHIC_DATA]-…" at bounding box center [559, 269] width 871 height 462
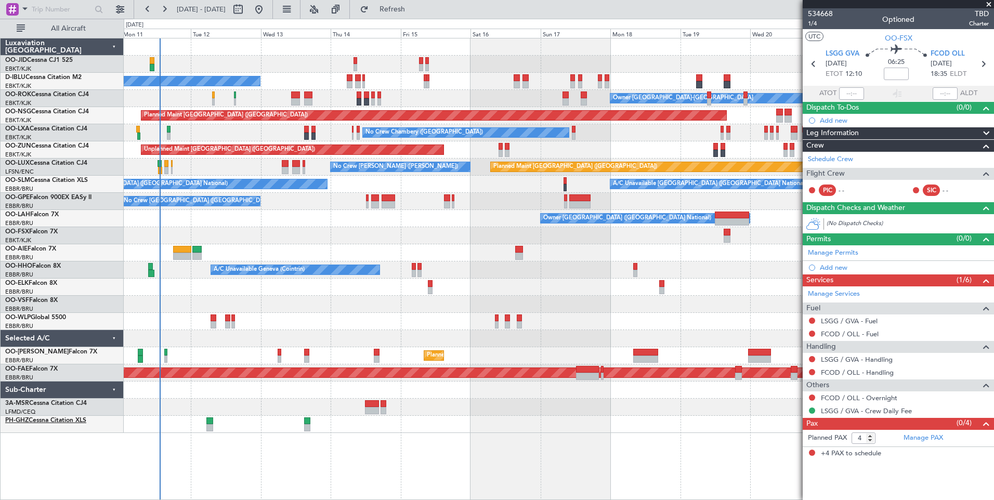
click at [81, 422] on link "PH-GHZ Cessna Citation XLS" at bounding box center [45, 421] width 81 height 6
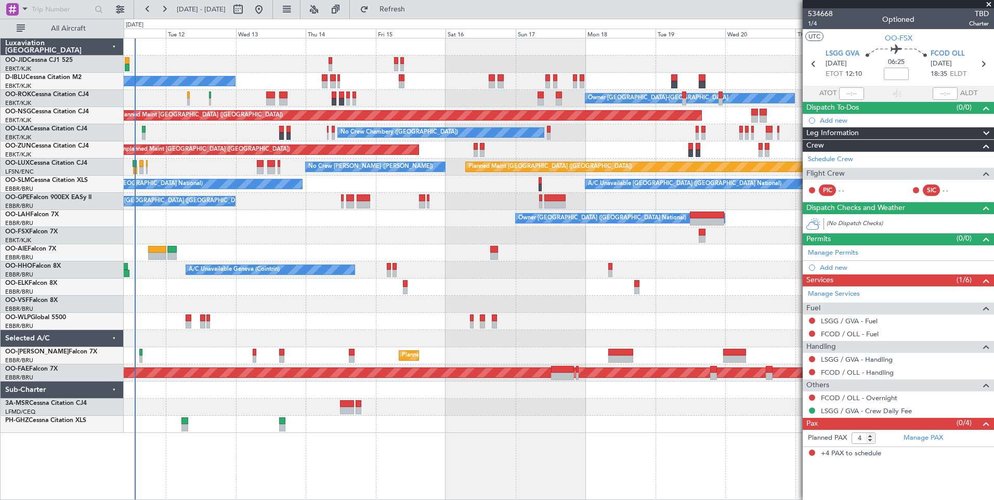
click at [356, 440] on div "No Crew [GEOGRAPHIC_DATA] ([GEOGRAPHIC_DATA] National) Owner [GEOGRAPHIC_DATA]-…" at bounding box center [559, 269] width 871 height 462
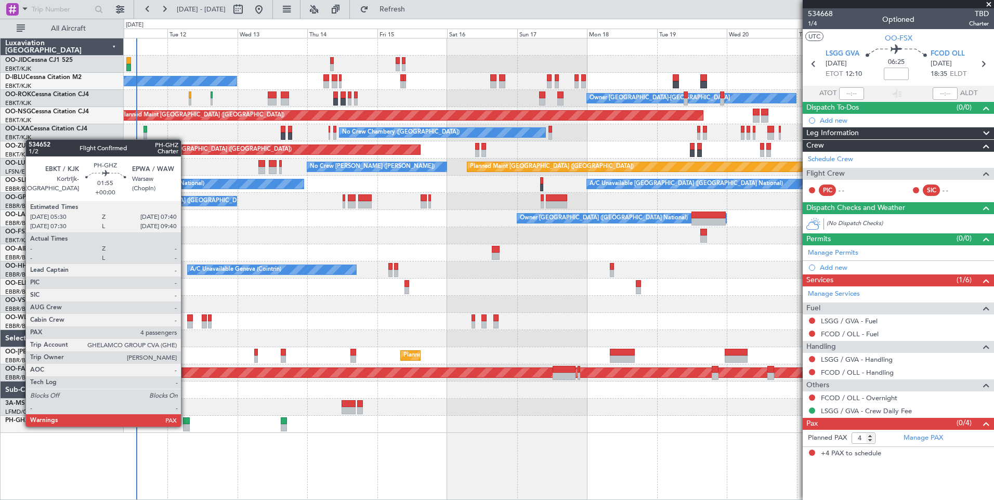
click at [186, 426] on div at bounding box center [186, 427] width 7 height 7
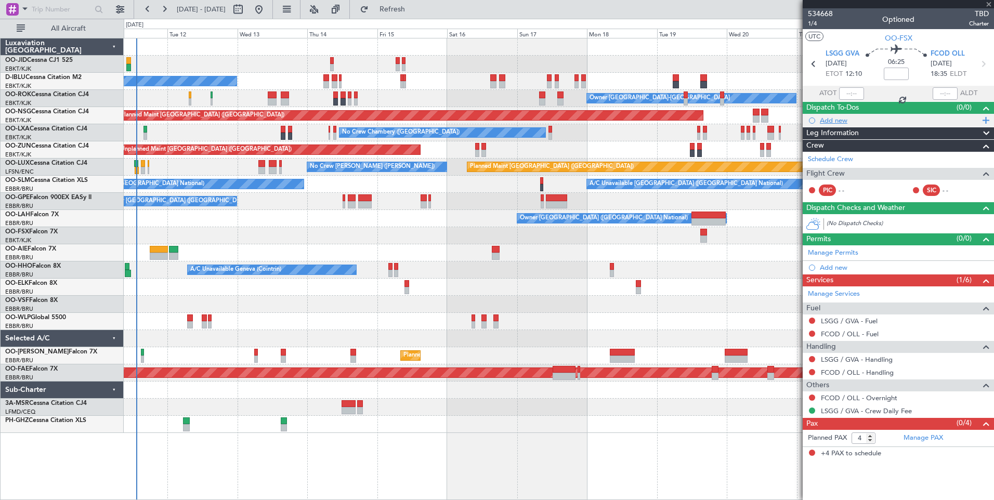
type input "5"
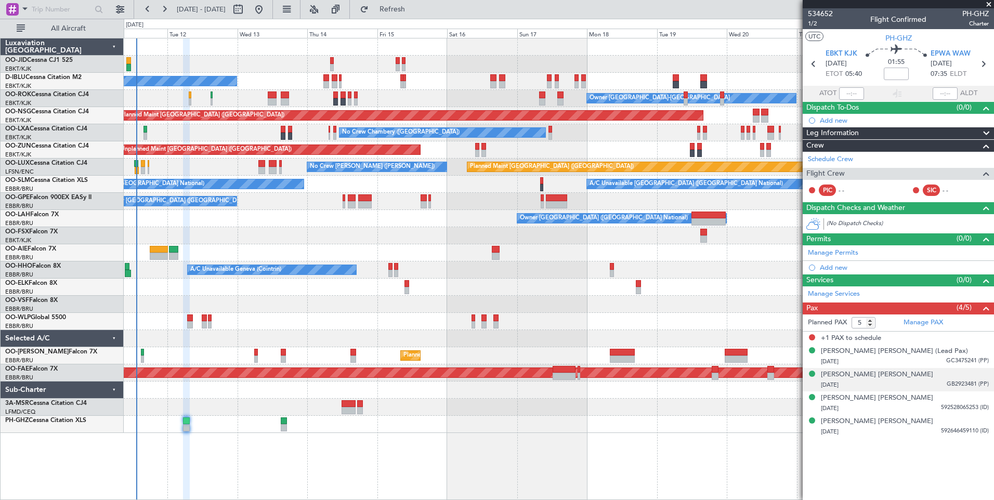
click at [920, 376] on div "[PERSON_NAME] [PERSON_NAME] M [DATE] GB2923481 (PP)" at bounding box center [905, 380] width 168 height 20
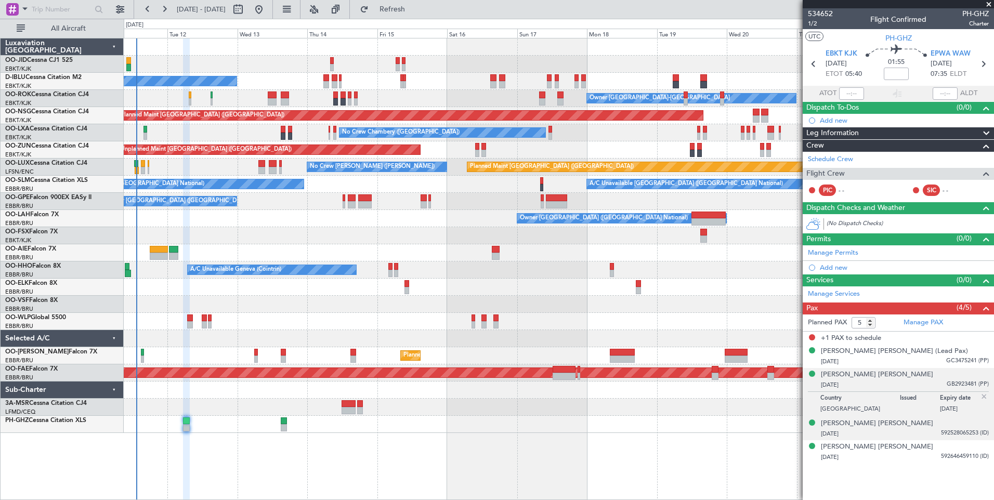
click at [915, 430] on div "[DATE] 592528065253 (ID)" at bounding box center [905, 434] width 168 height 10
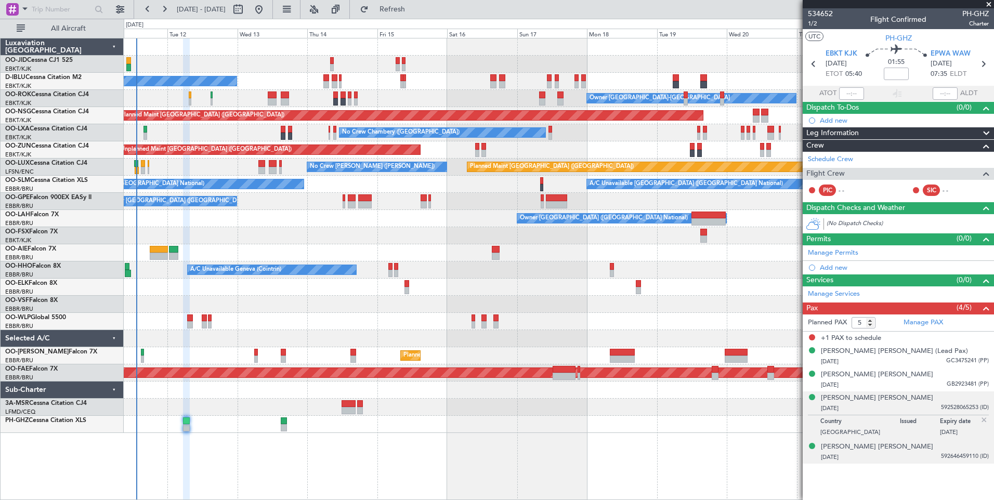
click at [924, 459] on div "[DATE] 592646459110 (ID)" at bounding box center [905, 457] width 168 height 10
click at [509, 443] on div "No Crew [GEOGRAPHIC_DATA] ([GEOGRAPHIC_DATA] National) Owner [GEOGRAPHIC_DATA]-…" at bounding box center [559, 269] width 871 height 462
